Goal: Information Seeking & Learning: Learn about a topic

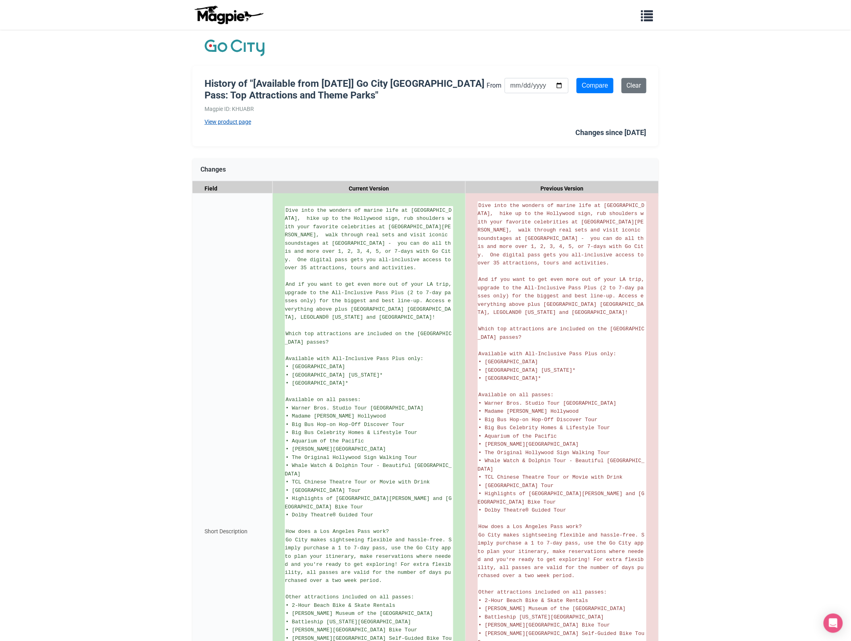
click at [233, 119] on link "View product page" at bounding box center [345, 121] width 282 height 9
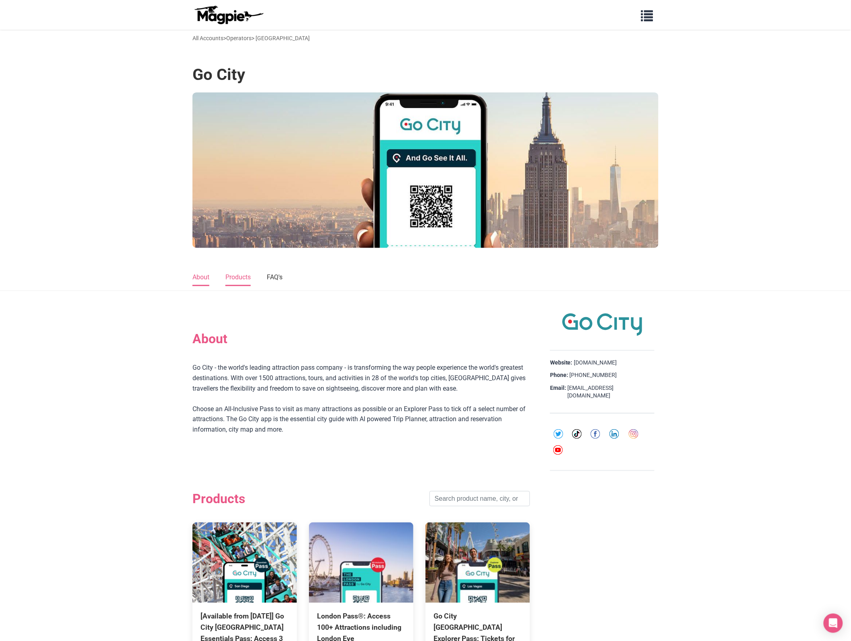
click at [243, 278] on link "Products" at bounding box center [237, 277] width 25 height 17
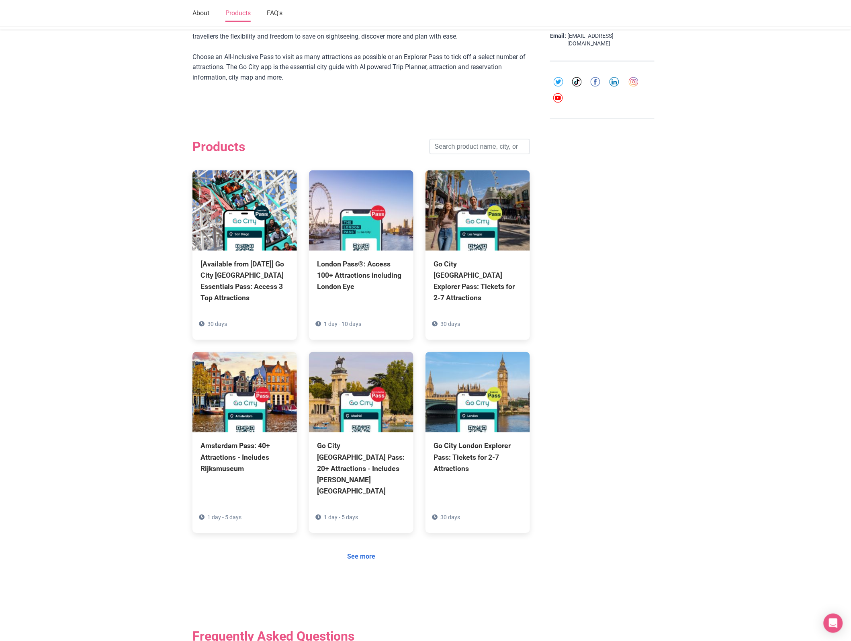
scroll to position [422, 0]
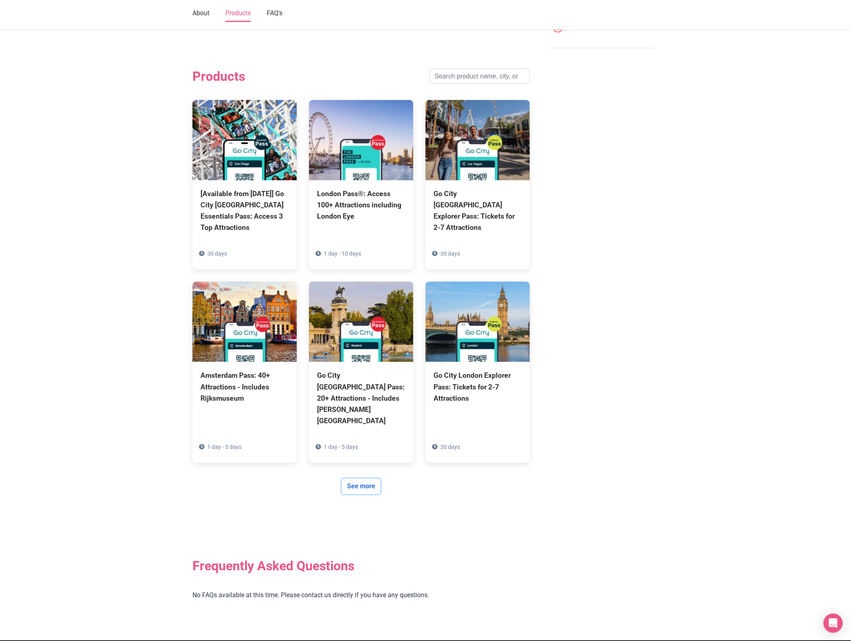
click at [354, 479] on link "See more" at bounding box center [361, 486] width 39 height 15
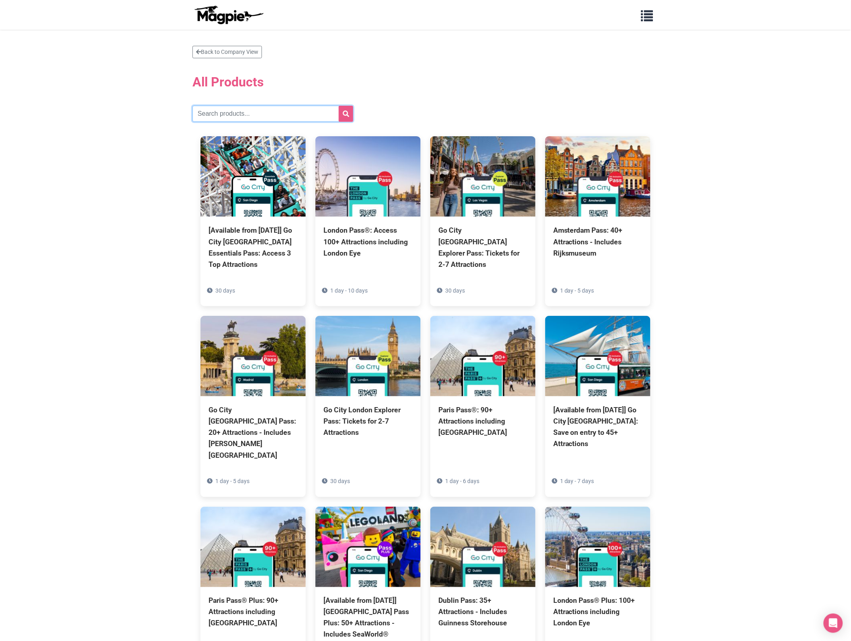
click at [230, 119] on input "text" at bounding box center [272, 114] width 161 height 16
type input "[GEOGRAPHIC_DATA]"
click at [345, 113] on icon "submit" at bounding box center [346, 113] width 6 height 6
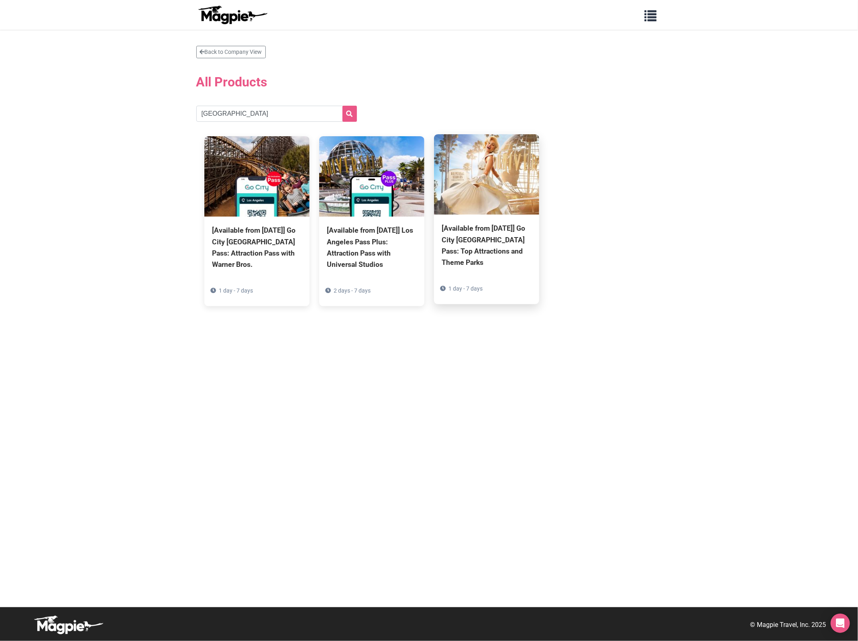
click at [469, 251] on div "[Available from [DATE]] Go City [GEOGRAPHIC_DATA] Pass: Top Attractions and The…" at bounding box center [486, 244] width 89 height 45
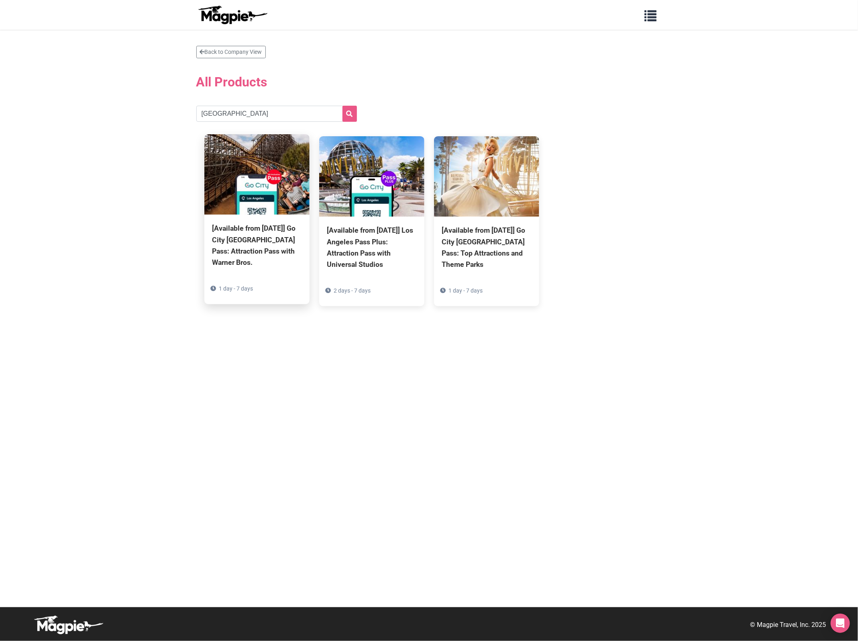
click at [277, 182] on img at bounding box center [256, 174] width 105 height 80
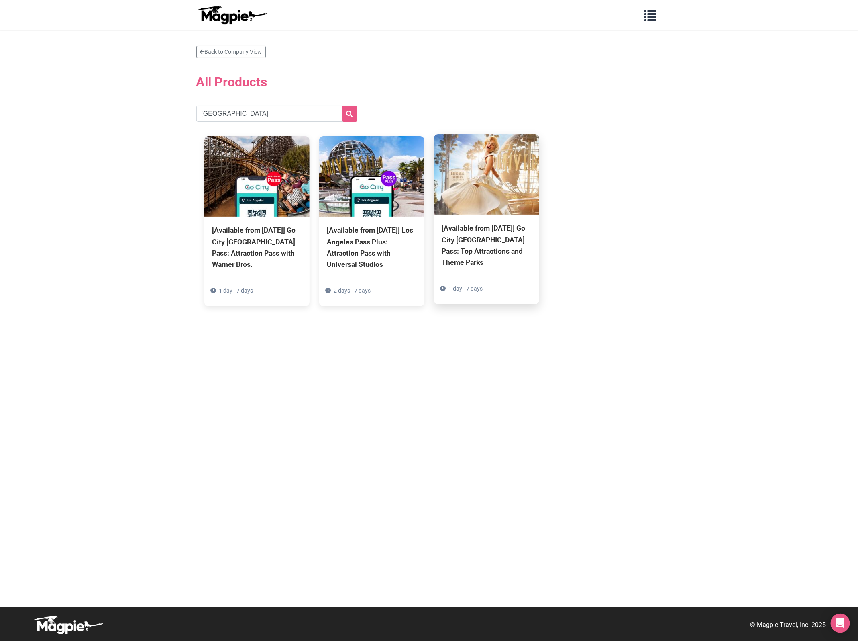
click at [469, 263] on div "[Available from [DATE]] Go City [GEOGRAPHIC_DATA] Pass: Top Attractions and The…" at bounding box center [486, 244] width 89 height 45
